Goal: Task Accomplishment & Management: Complete application form

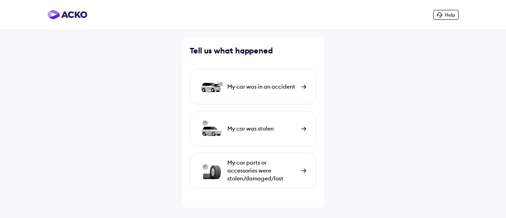
click at [264, 93] on div "My car was in an accident" at bounding box center [253, 87] width 126 height 36
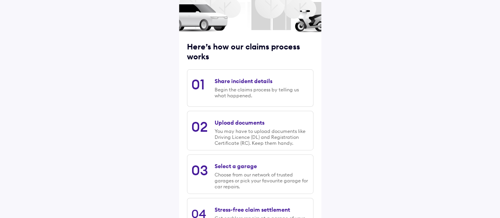
scroll to position [137, 0]
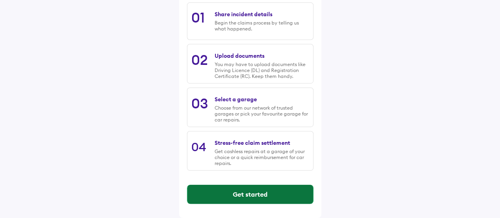
click at [258, 190] on button "Get started" at bounding box center [250, 193] width 126 height 19
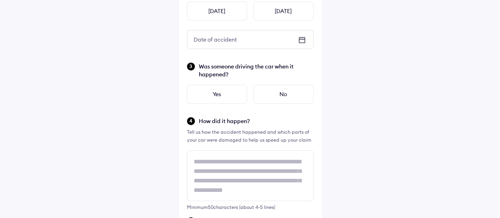
scroll to position [0, 0]
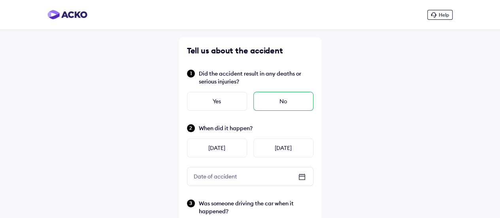
click at [268, 97] on div "No" at bounding box center [283, 101] width 60 height 19
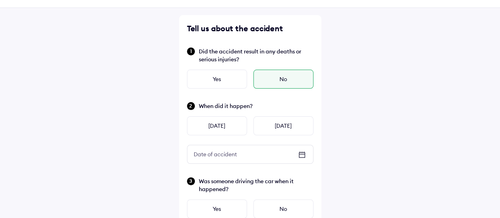
scroll to position [40, 0]
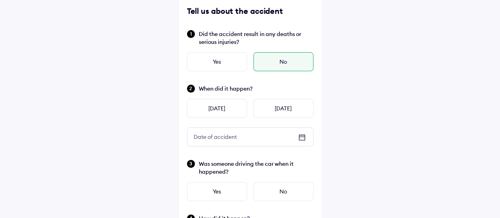
click at [263, 130] on div "Date of accident" at bounding box center [250, 137] width 126 height 18
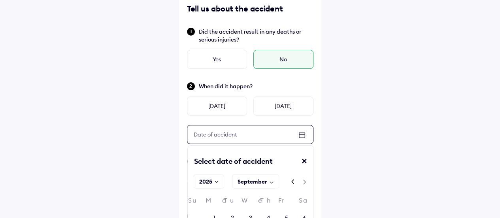
scroll to position [158, 0]
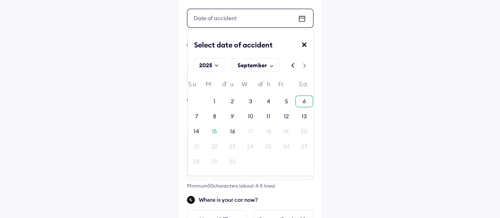
click at [301, 97] on div "6" at bounding box center [304, 101] width 18 height 12
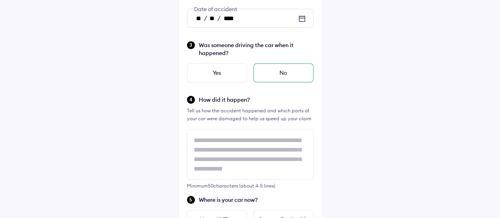
click at [282, 73] on div "No" at bounding box center [283, 72] width 60 height 19
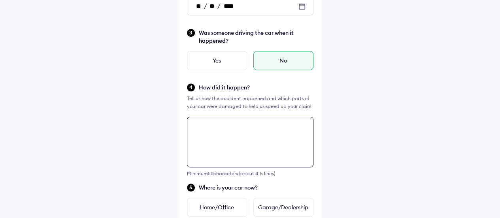
click at [220, 140] on textarea at bounding box center [250, 142] width 126 height 51
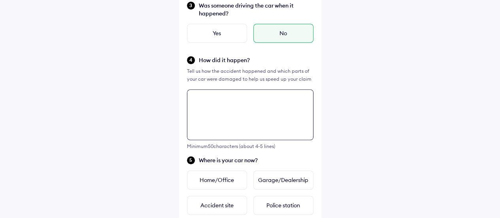
scroll to position [287, 0]
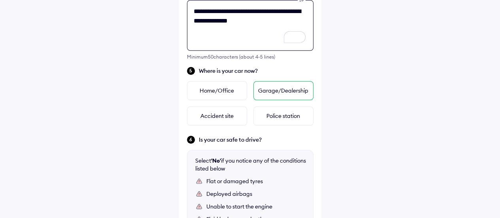
type textarea "**********"
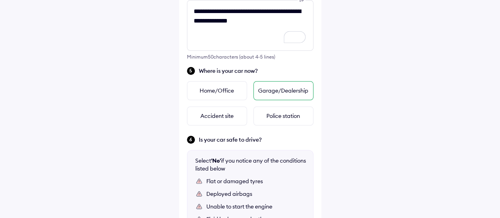
click at [279, 85] on div "Garage/Dealership" at bounding box center [283, 90] width 60 height 19
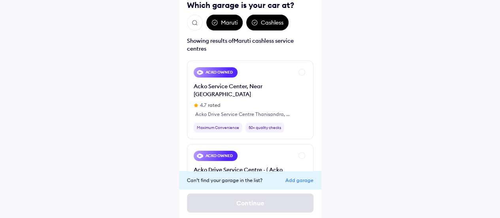
scroll to position [65, 0]
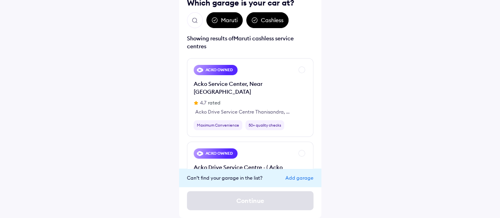
click at [200, 17] on button "Open search" at bounding box center [195, 20] width 16 height 16
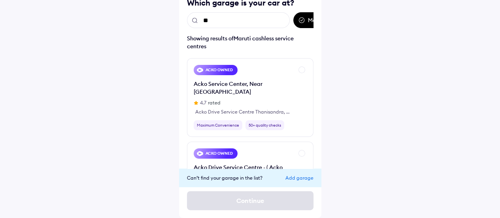
scroll to position [24, 0]
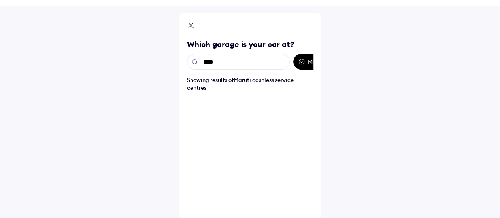
type input "*****"
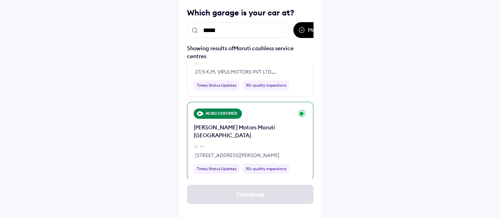
scroll to position [237, 0]
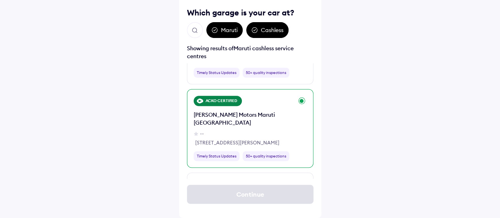
click at [302, 89] on div "ACKO CERTIFIED [PERSON_NAME] Motors Maruti [GEOGRAPHIC_DATA] -- [STREET_ADDRESS…" at bounding box center [250, 128] width 126 height 79
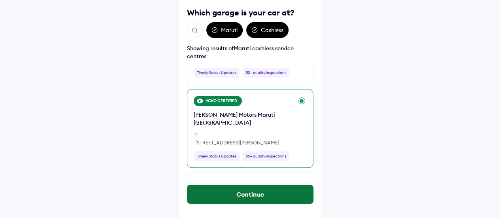
click at [285, 190] on button "Continue" at bounding box center [250, 193] width 126 height 19
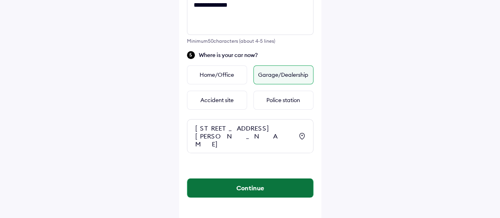
scroll to position [305, 0]
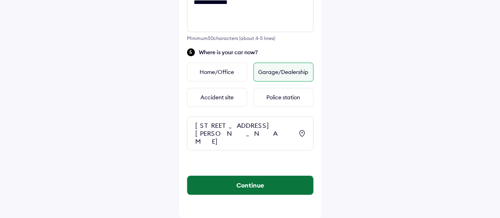
click at [269, 191] on button "Continue" at bounding box center [250, 184] width 126 height 19
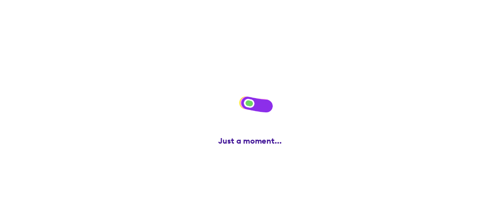
scroll to position [0, 0]
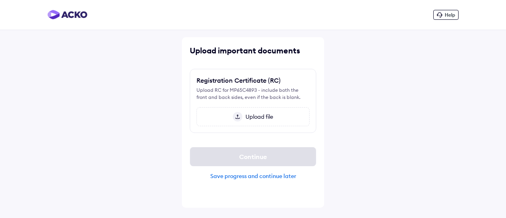
click at [258, 111] on div "Upload file" at bounding box center [252, 116] width 113 height 19
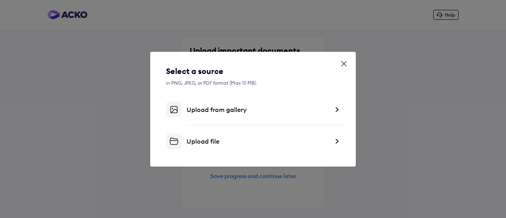
click at [229, 141] on div "Upload file" at bounding box center [257, 141] width 142 height 8
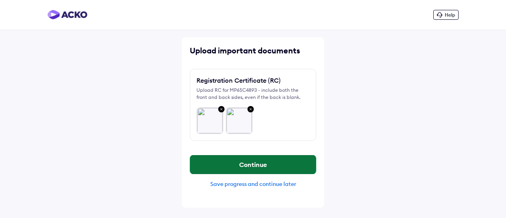
click at [276, 160] on button "Continue" at bounding box center [253, 164] width 126 height 19
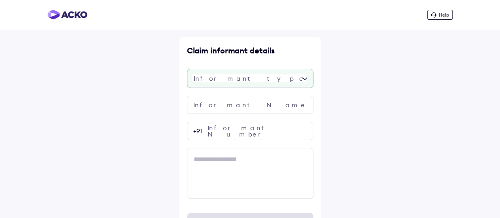
click at [243, 77] on div at bounding box center [250, 78] width 126 height 19
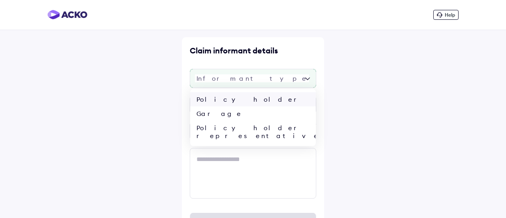
click at [223, 99] on div "Policy holder" at bounding box center [253, 99] width 126 height 14
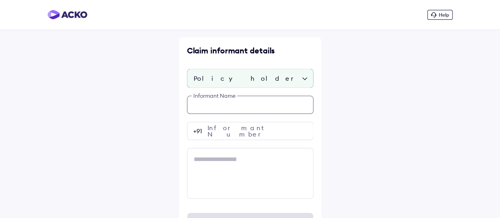
click at [226, 112] on input "text" at bounding box center [250, 105] width 126 height 18
type input "*"
paste input "**********"
type input "*****"
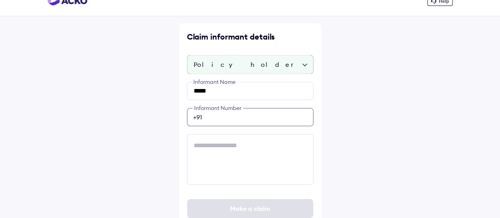
click at [259, 134] on div "***** Informant Name Informant Number +91" at bounding box center [250, 133] width 126 height 103
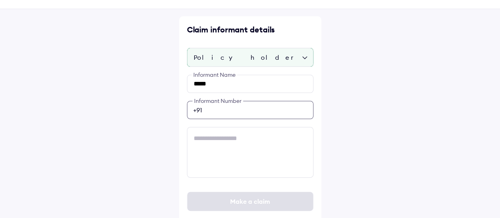
paste input "**********"
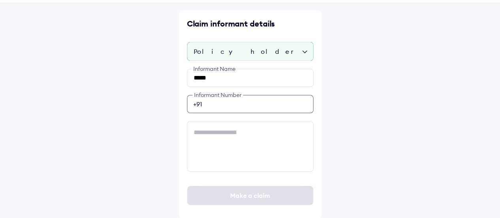
scroll to position [27, 0]
type input "**********"
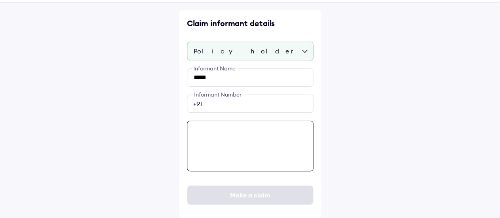
click at [210, 138] on textarea at bounding box center [250, 145] width 126 height 51
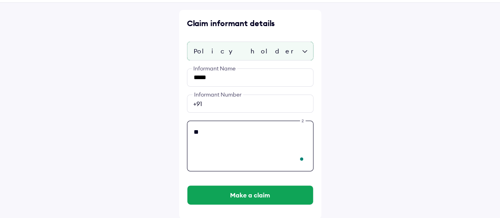
type textarea "*"
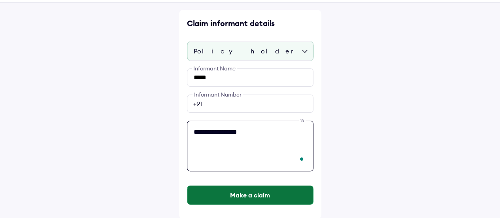
type textarea "**********"
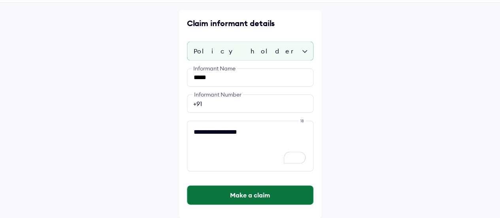
click at [221, 194] on button "Make a claim" at bounding box center [250, 194] width 126 height 19
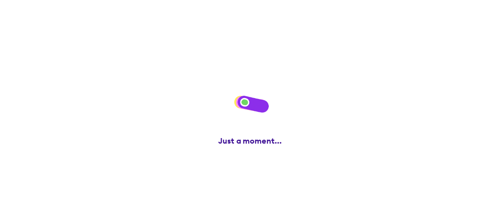
scroll to position [0, 0]
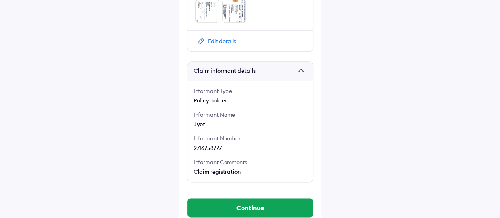
scroll to position [439, 0]
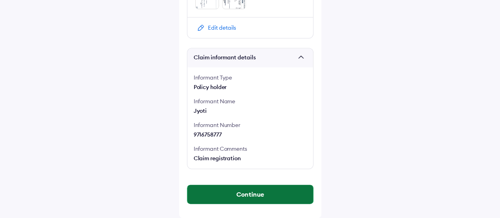
click at [267, 190] on button "Continue" at bounding box center [250, 193] width 126 height 19
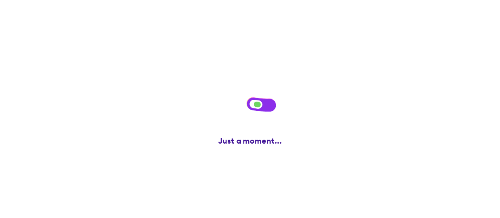
scroll to position [0, 0]
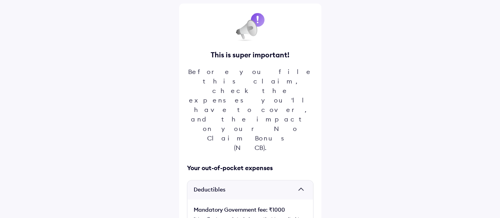
scroll to position [56, 0]
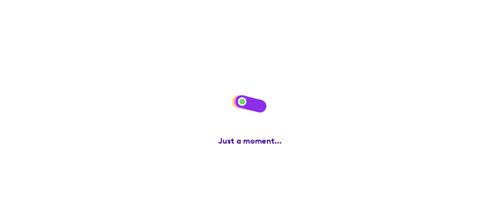
scroll to position [0, 0]
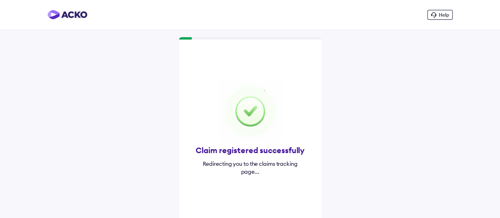
scroll to position [8, 0]
